Goal: Task Accomplishment & Management: Manage account settings

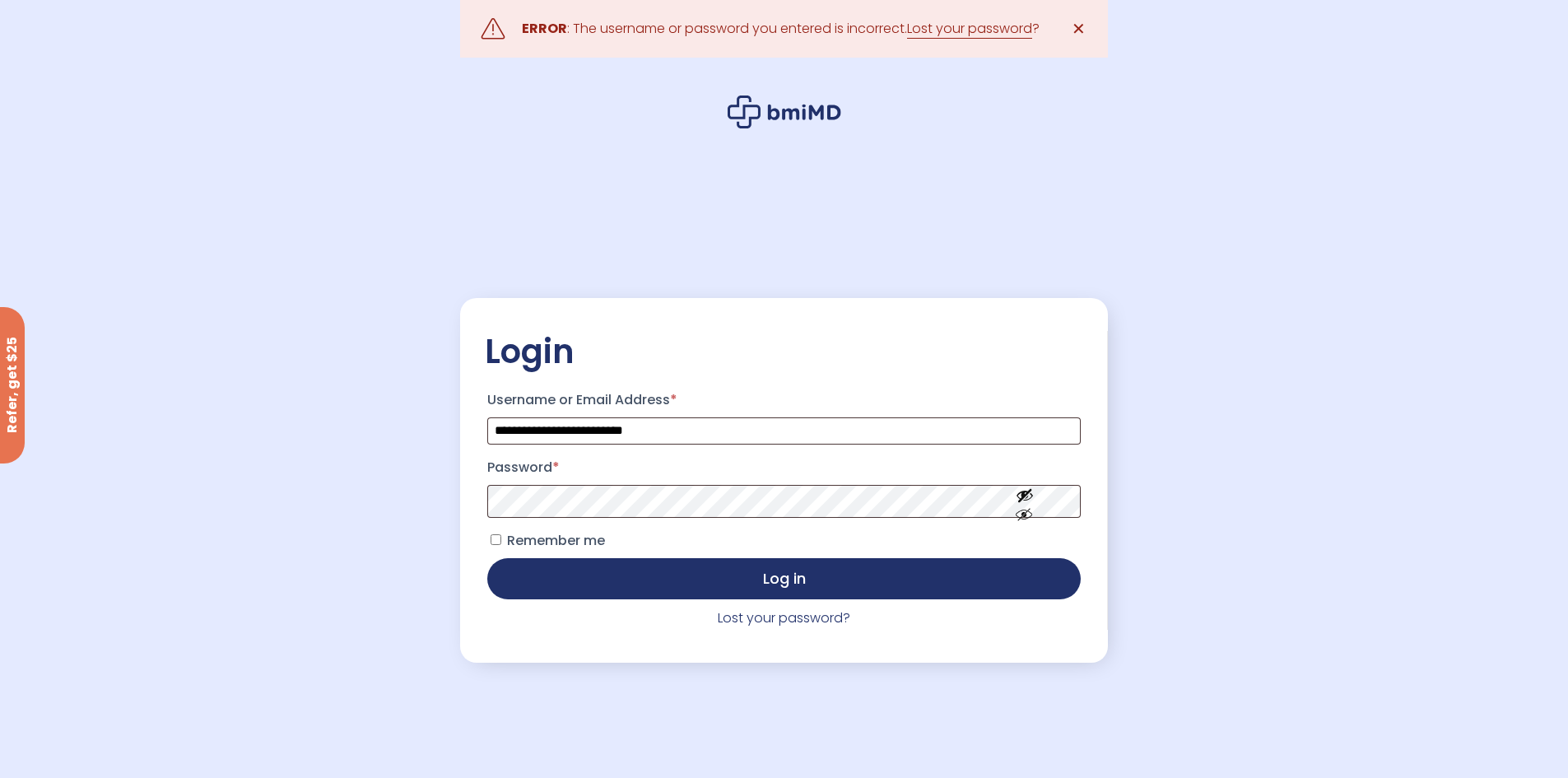
click at [581, 545] on span "Remember me" at bounding box center [556, 540] width 98 height 19
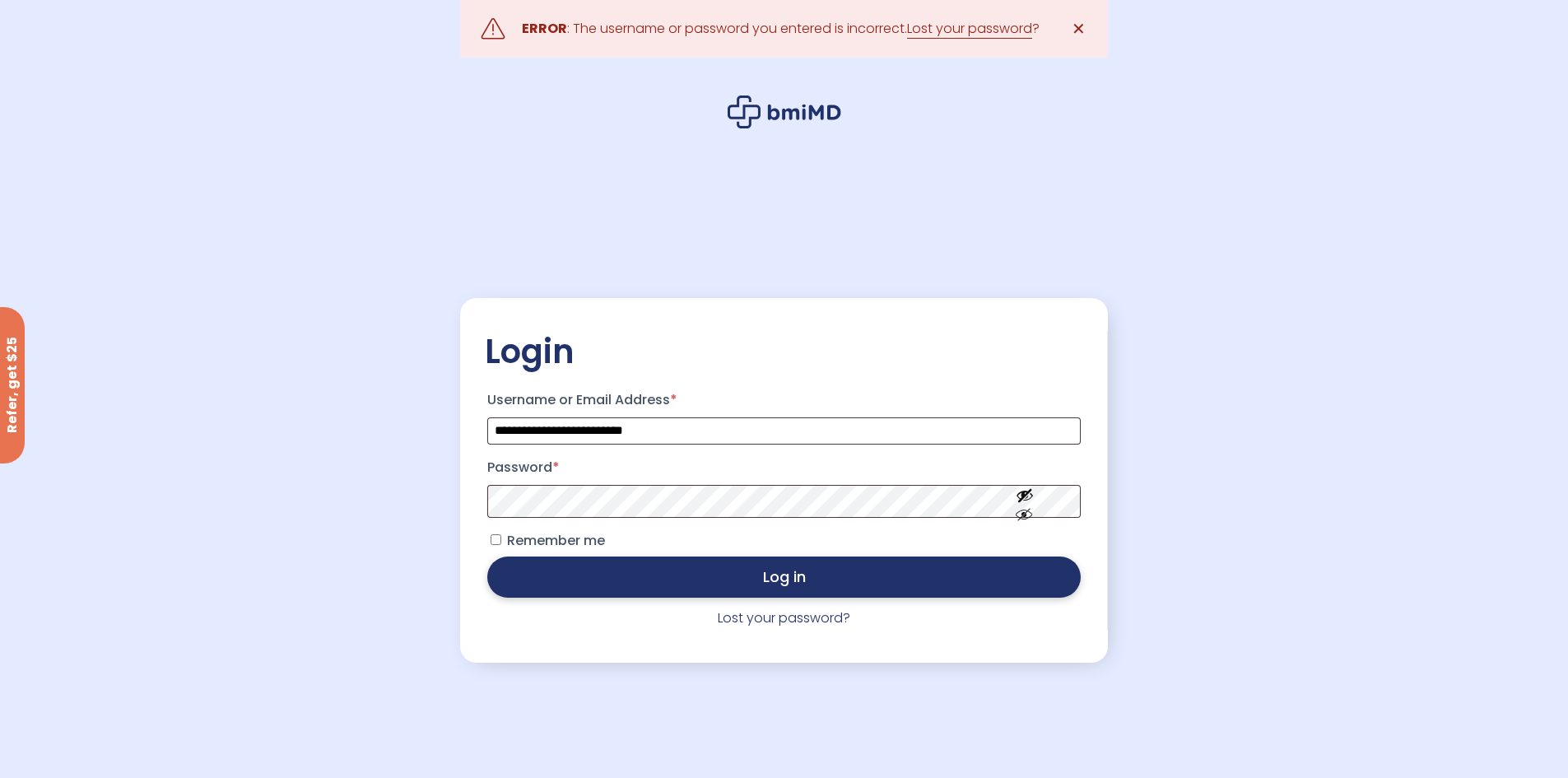
click at [566, 565] on button "Log in" at bounding box center [784, 577] width 593 height 41
